Goal: Communication & Community: Answer question/provide support

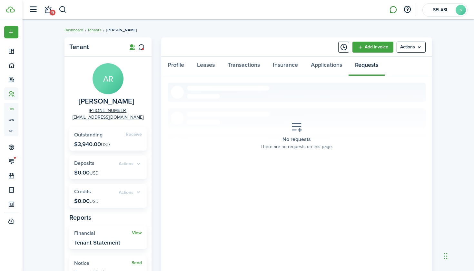
click at [388, 14] on link at bounding box center [393, 10] width 12 height 16
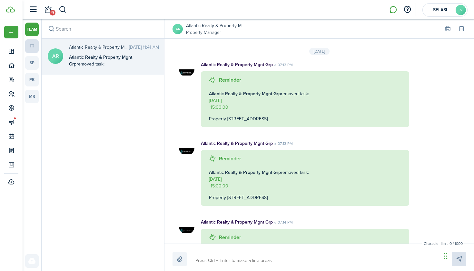
scroll to position [1506, 0]
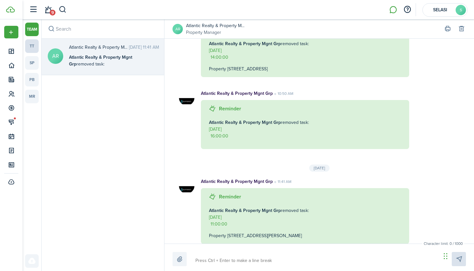
click at [27, 44] on link "tt" at bounding box center [32, 46] width 14 height 14
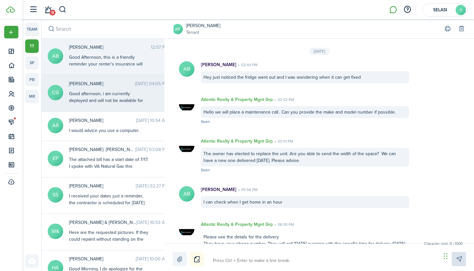
click at [101, 97] on div "Good afternoon, i am currently deployed and will not be available for the pest …" at bounding box center [109, 103] width 81 height 27
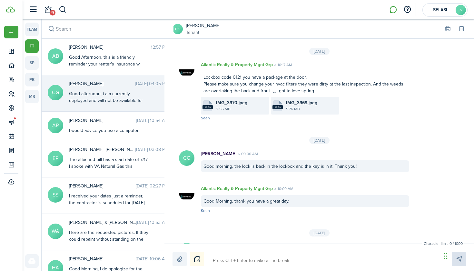
scroll to position [990, 0]
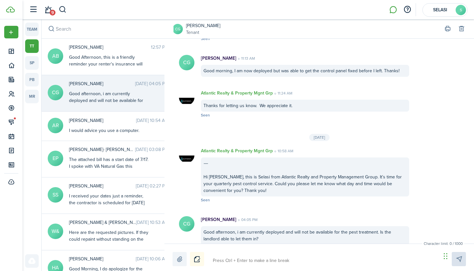
click at [254, 262] on textarea at bounding box center [324, 260] width 228 height 11
type textarea "H"
type textarea "Hl"
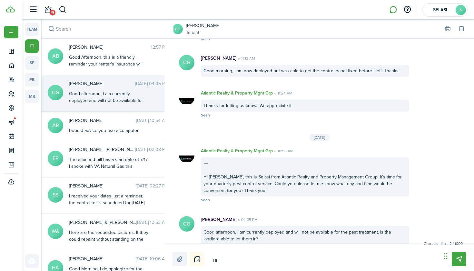
type textarea "Hll"
type textarea "Hllo"
type textarea "Hll"
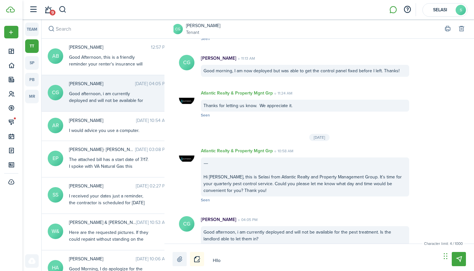
type textarea "Hll"
type textarea "Hl"
type textarea "H"
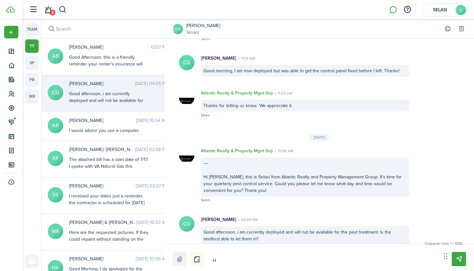
type textarea "He"
type textarea "Hel"
type textarea "Hell"
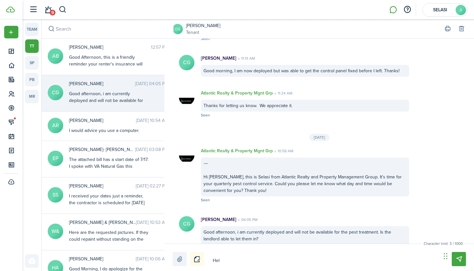
type textarea "Hell"
type textarea "Hello"
type textarea "Hellom"
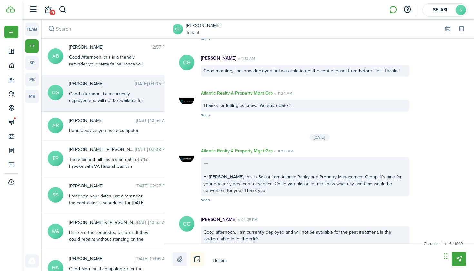
type textarea "HellomC"
type textarea "HellomCl"
type textarea "HellomCla"
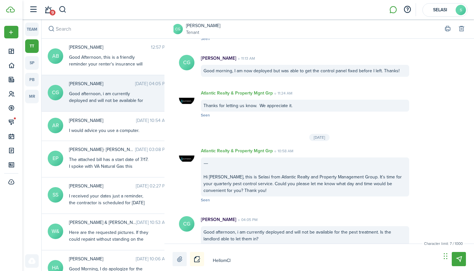
type textarea "HellomCla"
type textarea "HellomClai"
type textarea "HellomClair"
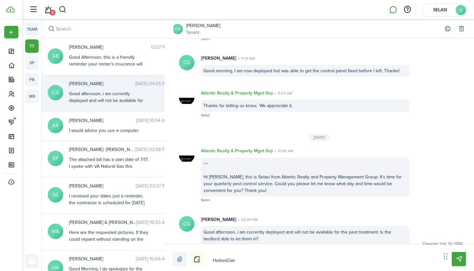
type textarea "HellomClaire"
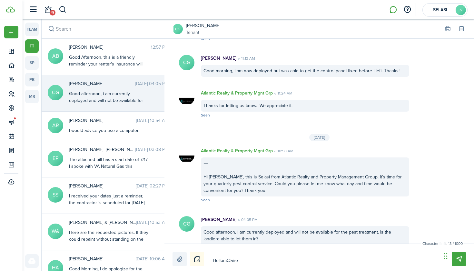
type textarea "HellomClaire"
type textarea "HellomClair"
type textarea "HellomClai"
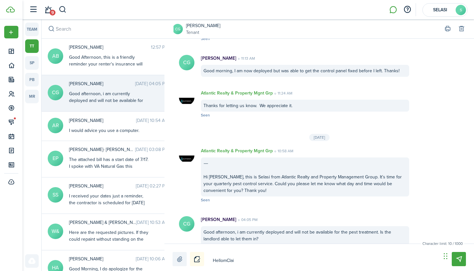
type textarea "HellomCla"
type textarea "HellomCl"
type textarea "HellomC"
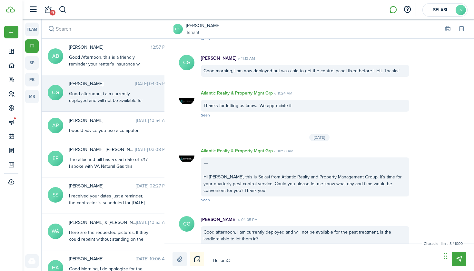
type textarea "HellomC"
type textarea "Hellom"
type textarea "Hello"
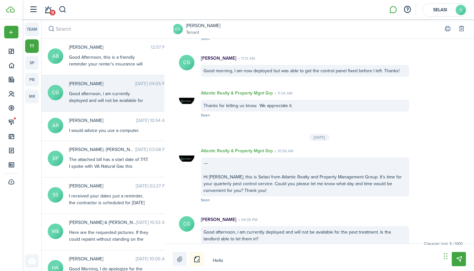
type textarea "Hello"
type textarea "Hello C"
type textarea "Hello Cl"
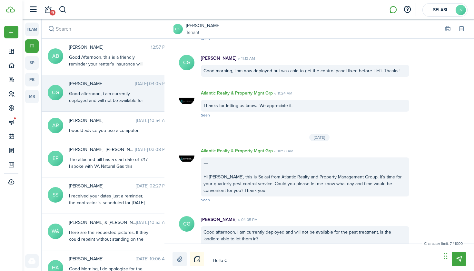
type textarea "Hello Cl"
type textarea "Hello Cla"
type textarea "Hello Clai"
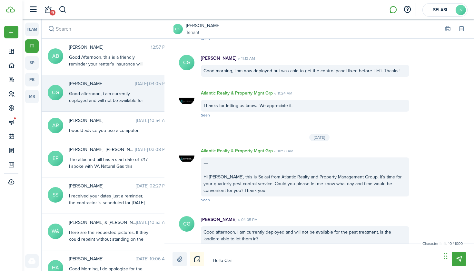
type textarea "Hello [PERSON_NAME]"
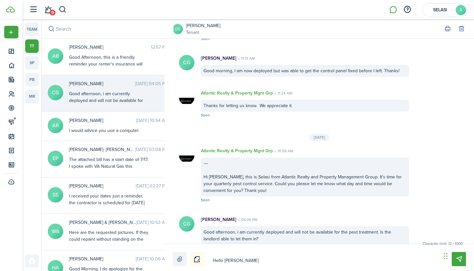
type textarea "Hello [PERSON_NAME]"
type textarea "Hello [PERSON_NAME] ,"
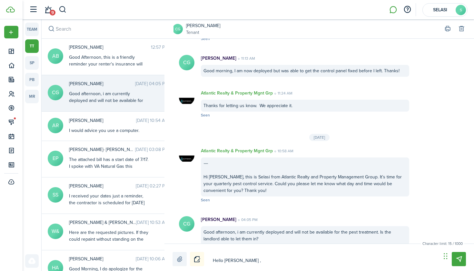
type textarea "Hello [PERSON_NAME]"
type textarea "Hello [PERSON_NAME] , we"
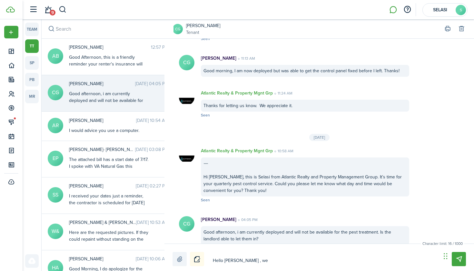
type textarea "Hello [PERSON_NAME] , we"
type textarea "Hello [PERSON_NAME] , we h"
type textarea "Hello [PERSON_NAME] , we ha"
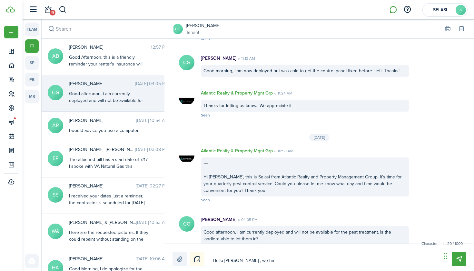
type textarea "Hello [PERSON_NAME] , we had"
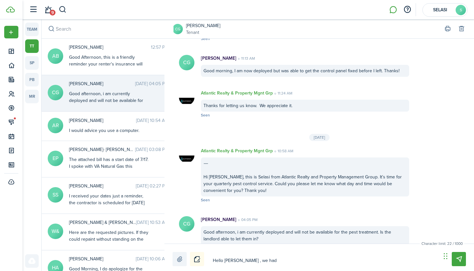
type textarea "Hello [PERSON_NAME] , we had"
type textarea "Hello [PERSON_NAME] , we ha"
type textarea "Hello [PERSON_NAME] , we h"
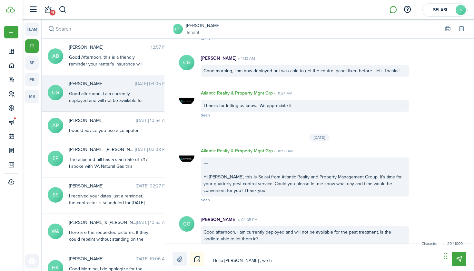
type textarea "Hello [PERSON_NAME] , we"
type textarea "Hello [PERSON_NAME]"
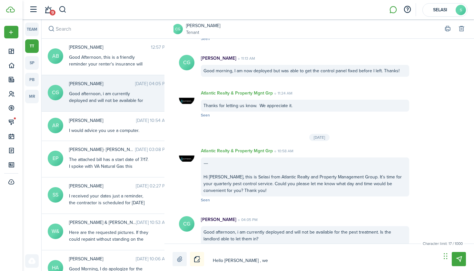
type textarea "Hello [PERSON_NAME]"
type textarea "Hello [PERSON_NAME] ,"
type textarea "Hello [PERSON_NAME]"
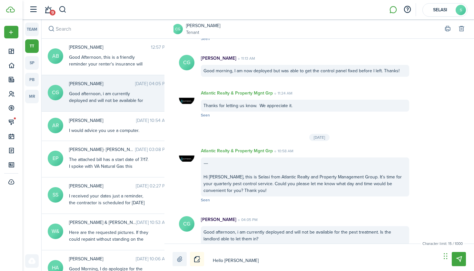
type textarea "Hello [PERSON_NAME]"
type textarea "Hello [PERSON_NAME] , I h"
type textarea "Hello [PERSON_NAME] , I ho"
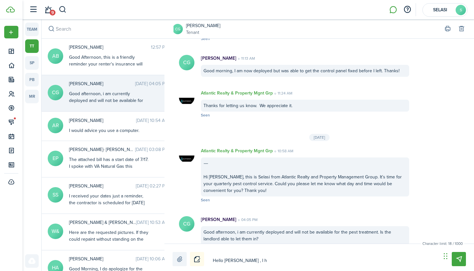
type textarea "Hello [PERSON_NAME] , I ho"
type textarea "Hello [PERSON_NAME] , I hop"
type textarea "Hello [PERSON_NAME] , I hope"
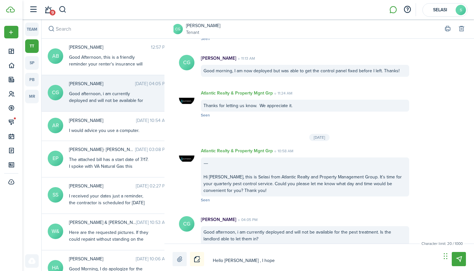
type textarea "Hello [PERSON_NAME] , I hope"
type textarea "Hello [PERSON_NAME] , I hope y"
type textarea "Hello [PERSON_NAME] , I hope yo"
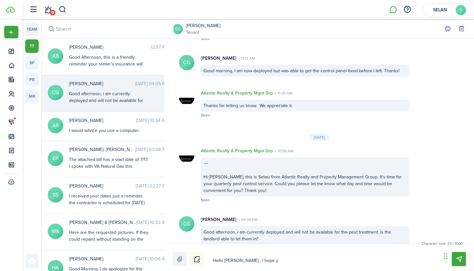
type textarea "Hello [PERSON_NAME] , I hope yo"
type textarea "Hello [PERSON_NAME] , I hope you"
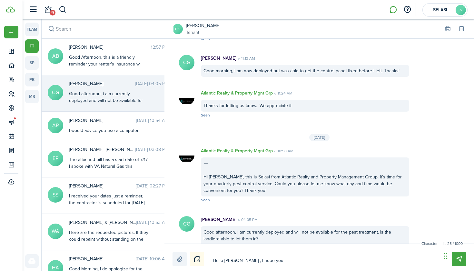
type textarea "Hello [PERSON_NAME] , I hope you d"
type textarea "Hello [PERSON_NAME] , I hope you do"
type textarea "Hello [PERSON_NAME] , I hope you doi"
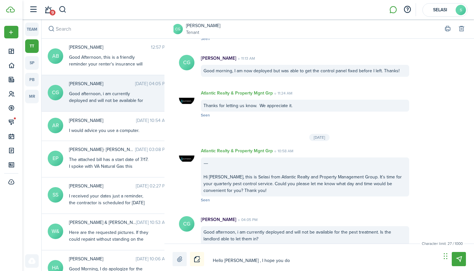
type textarea "Hello [PERSON_NAME] , I hope you doi"
type textarea "Hello [PERSON_NAME] , I hope you doin"
type textarea "Hello [PERSON_NAME] , I hope you doing"
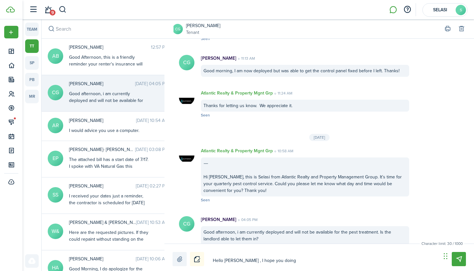
type textarea "Hello [PERSON_NAME] , I hope you doing"
type textarea "Hello [PERSON_NAME] , I hope you doing w"
type textarea "Hello [PERSON_NAME] , I hope you doing we"
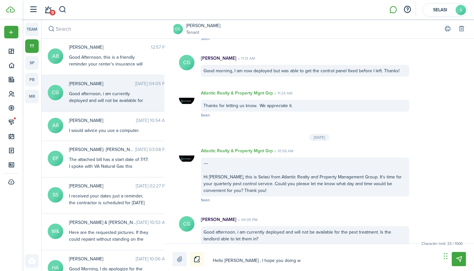
type textarea "Hello [PERSON_NAME] , I hope you doing we"
type textarea "Hello [PERSON_NAME] , I hope you doing wel"
type textarea "Hello [PERSON_NAME] , I hope you doing well"
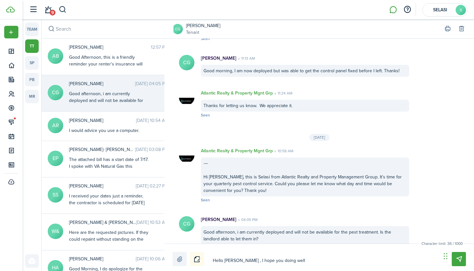
type textarea "Hello [PERSON_NAME] , I hope you doing well,"
type textarea "Hello [PERSON_NAME] , I hope you doing well, i"
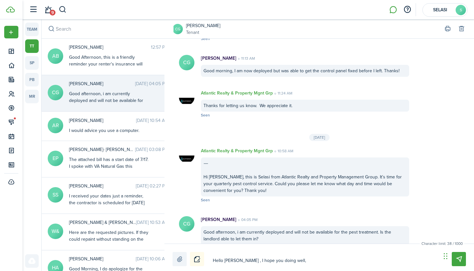
type textarea "Hello [PERSON_NAME] , I hope you doing well, i"
type textarea "Hello [PERSON_NAME] , I hope you doing well,"
type textarea "Hello [PERSON_NAME] , I hope you doing well, d"
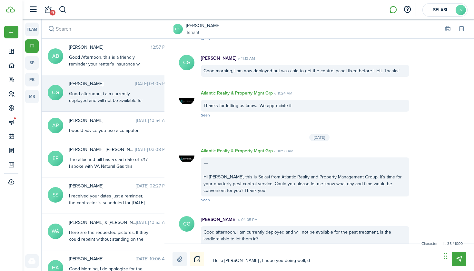
type textarea "Hello [PERSON_NAME] , I hope you doing well, di"
type textarea "Hello [PERSON_NAME] , I hope you doing well, d"
type textarea "Hello [PERSON_NAME] , I hope you doing well, do"
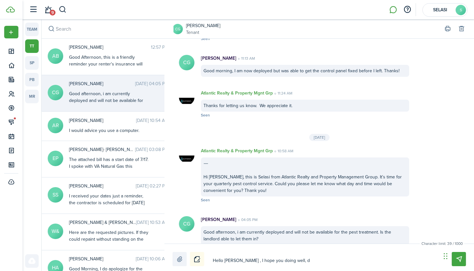
type textarea "Hello [PERSON_NAME] , I hope you doing well, do"
type textarea "Hello [PERSON_NAME] , I hope you doing well, dod"
type textarea "Hello [PERSON_NAME] , I hope you doing well, dods"
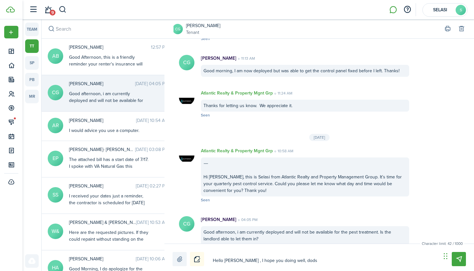
type textarea "Hello [PERSON_NAME] , I hope you doing well, dodsp"
type textarea "Hello [PERSON_NAME] , I hope you doing well, dods"
type textarea "Hello [PERSON_NAME] , I hope you doing well, dodso"
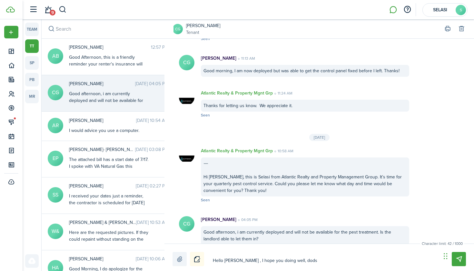
type textarea "Hello [PERSON_NAME] , I hope you doing well, dodso"
type textarea "Hello [PERSON_NAME] , I hope you doing well, [PERSON_NAME]"
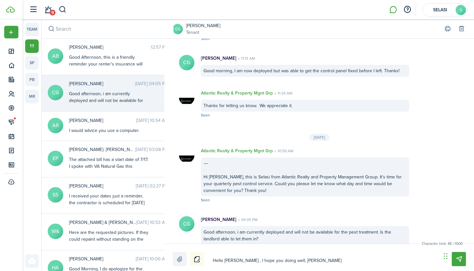
type textarea "Hello [PERSON_NAME] , I hope you doing well, [PERSON_NAME] i"
type textarea "Hello [PERSON_NAME] , I hope you doing well, [PERSON_NAME] in"
type textarea "Hello [PERSON_NAME] , I hope you doing well, [PERSON_NAME] inf"
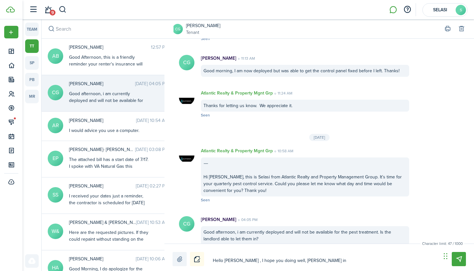
type textarea "Hello [PERSON_NAME] , I hope you doing well, [PERSON_NAME] inf"
type textarea "Hello [PERSON_NAME] , I hope you doing well, [PERSON_NAME] info"
type textarea "Hello [PERSON_NAME] , I hope you doing well, [PERSON_NAME] infor"
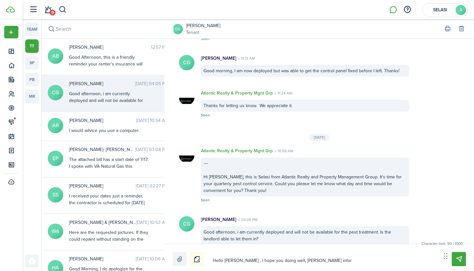
type textarea "Hello [PERSON_NAME] , I hope you doing well, [PERSON_NAME] inform"
type textarea "Hello [PERSON_NAME] , I hope you doing well, [PERSON_NAME] informe"
type textarea "Hello [PERSON_NAME] , I hope you doing well, [PERSON_NAME] informed"
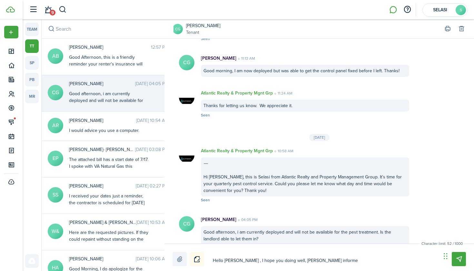
type textarea "Hello [PERSON_NAME] , I hope you doing well, [PERSON_NAME] informed"
type textarea "Hello [PERSON_NAME] , I hope you doing well, [PERSON_NAME] informed u"
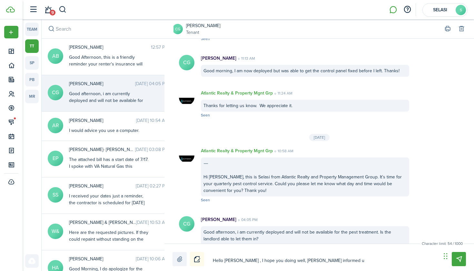
type textarea "Hello [PERSON_NAME] , I hope you doing well, [PERSON_NAME] informed us"
type textarea "Hello [PERSON_NAME] , I hope you doing well, [PERSON_NAME] informed us ,"
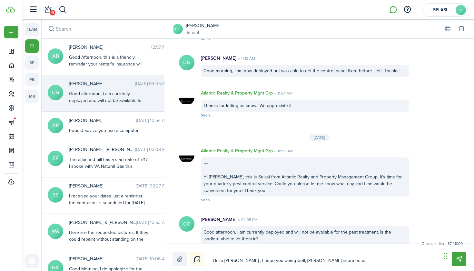
type textarea "Hello [PERSON_NAME] , I hope you doing well, [PERSON_NAME] informed us ,"
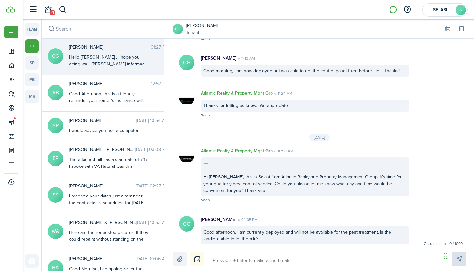
scroll to position [1054, 0]
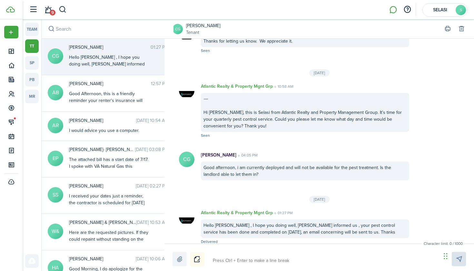
click at [341, 223] on div "Hello [PERSON_NAME] , I hope you doing well, [PERSON_NAME] informed us , your p…" at bounding box center [305, 228] width 208 height 19
click at [384, 163] on button "Edit" at bounding box center [388, 166] width 56 height 11
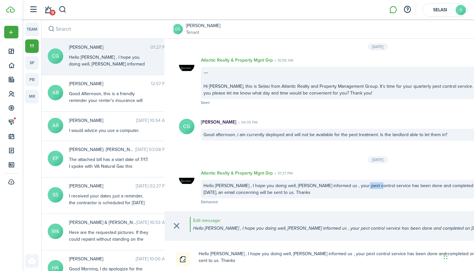
scroll to position [1032, 0]
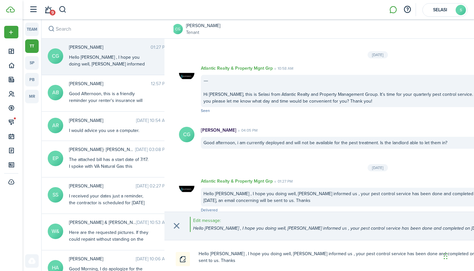
click at [434, 254] on textarea "Hello [PERSON_NAME] , I hope you doing well, [PERSON_NAME] informed us , your p…" at bounding box center [375, 257] width 359 height 18
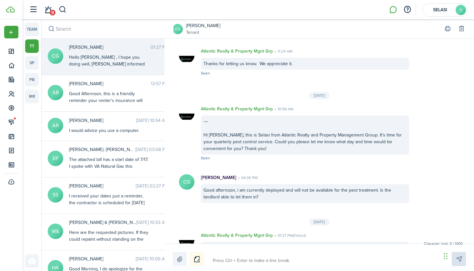
scroll to position [1054, 0]
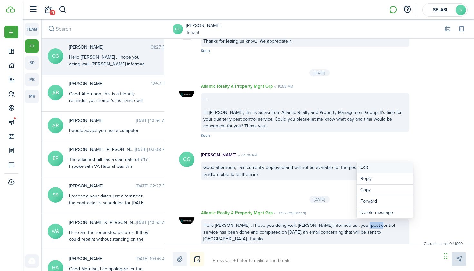
click at [373, 168] on button "Edit" at bounding box center [384, 167] width 56 height 11
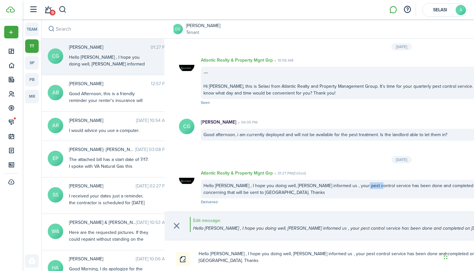
scroll to position [1032, 0]
click at [210, 262] on textarea "Hello [PERSON_NAME] , I hope you doing well, [PERSON_NAME] informed us , your p…" at bounding box center [399, 257] width 407 height 18
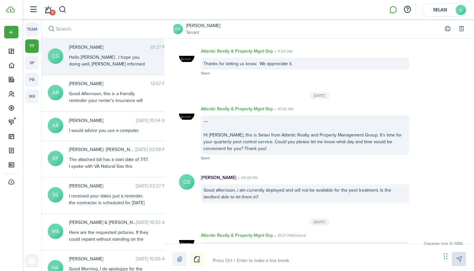
scroll to position [1054, 0]
